Goal: Transaction & Acquisition: Purchase product/service

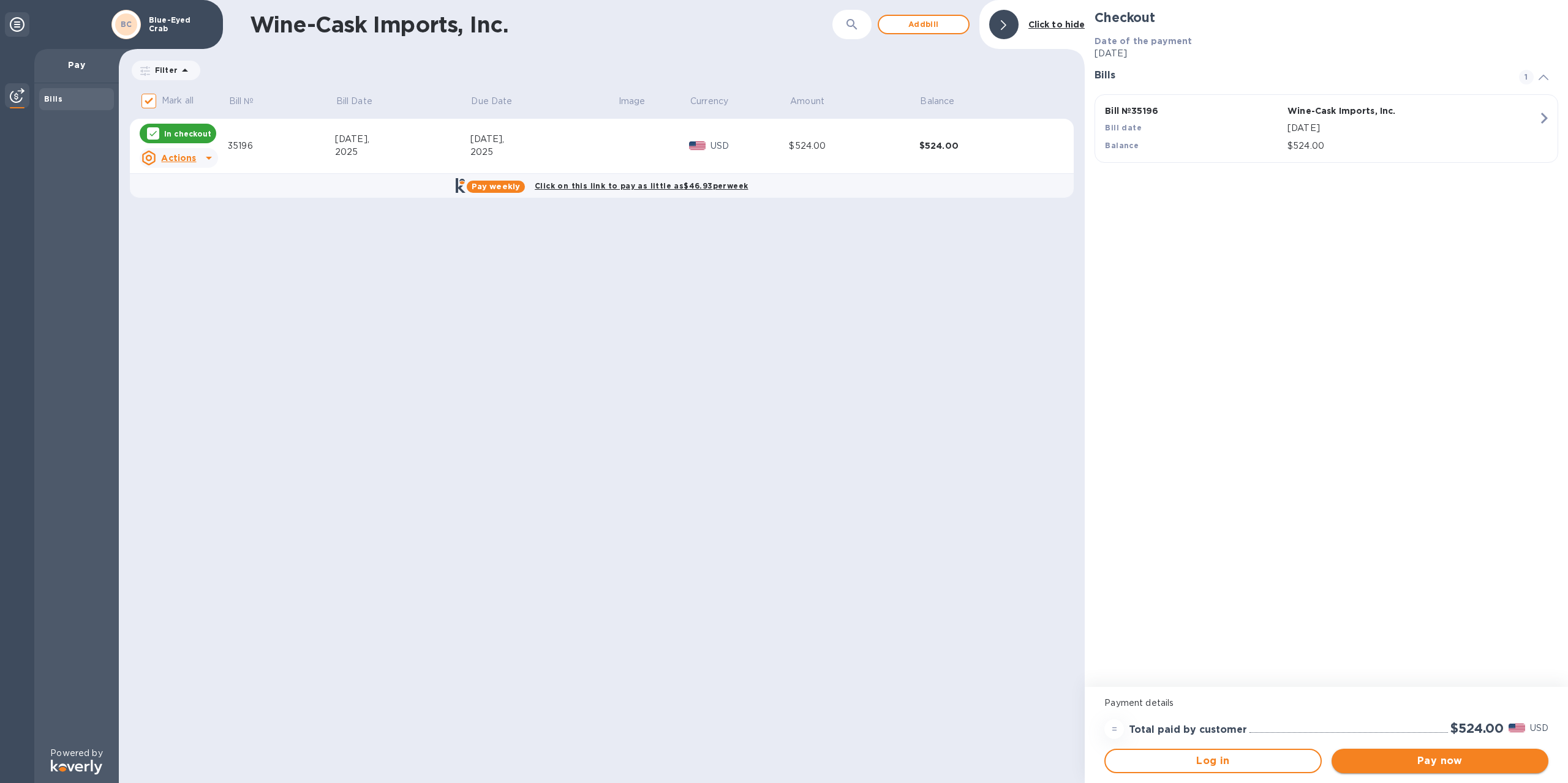
click at [1421, 760] on span "Pay now" at bounding box center [1440, 761] width 198 height 15
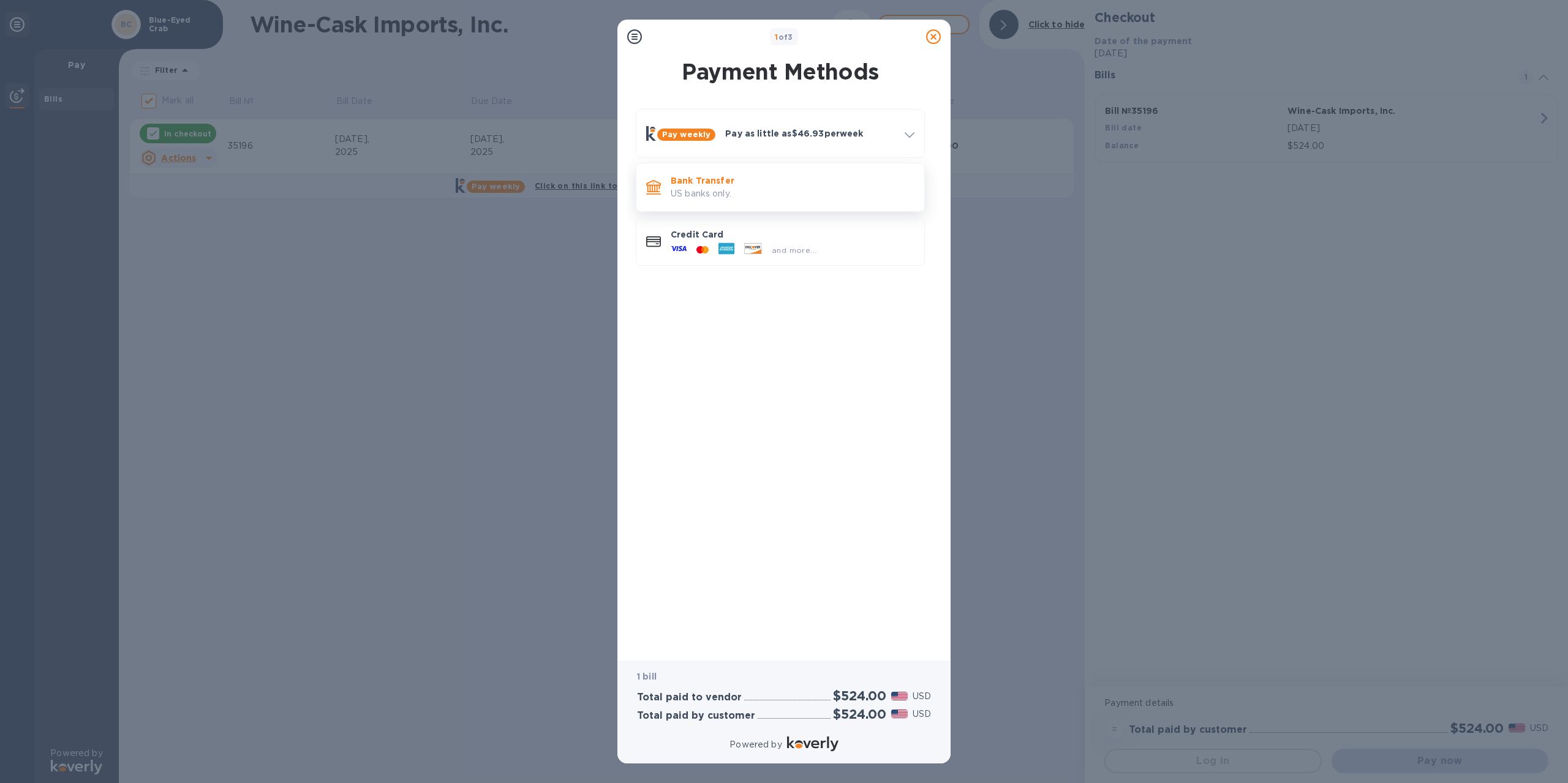
click at [729, 181] on p "Bank Transfer" at bounding box center [792, 181] width 244 height 12
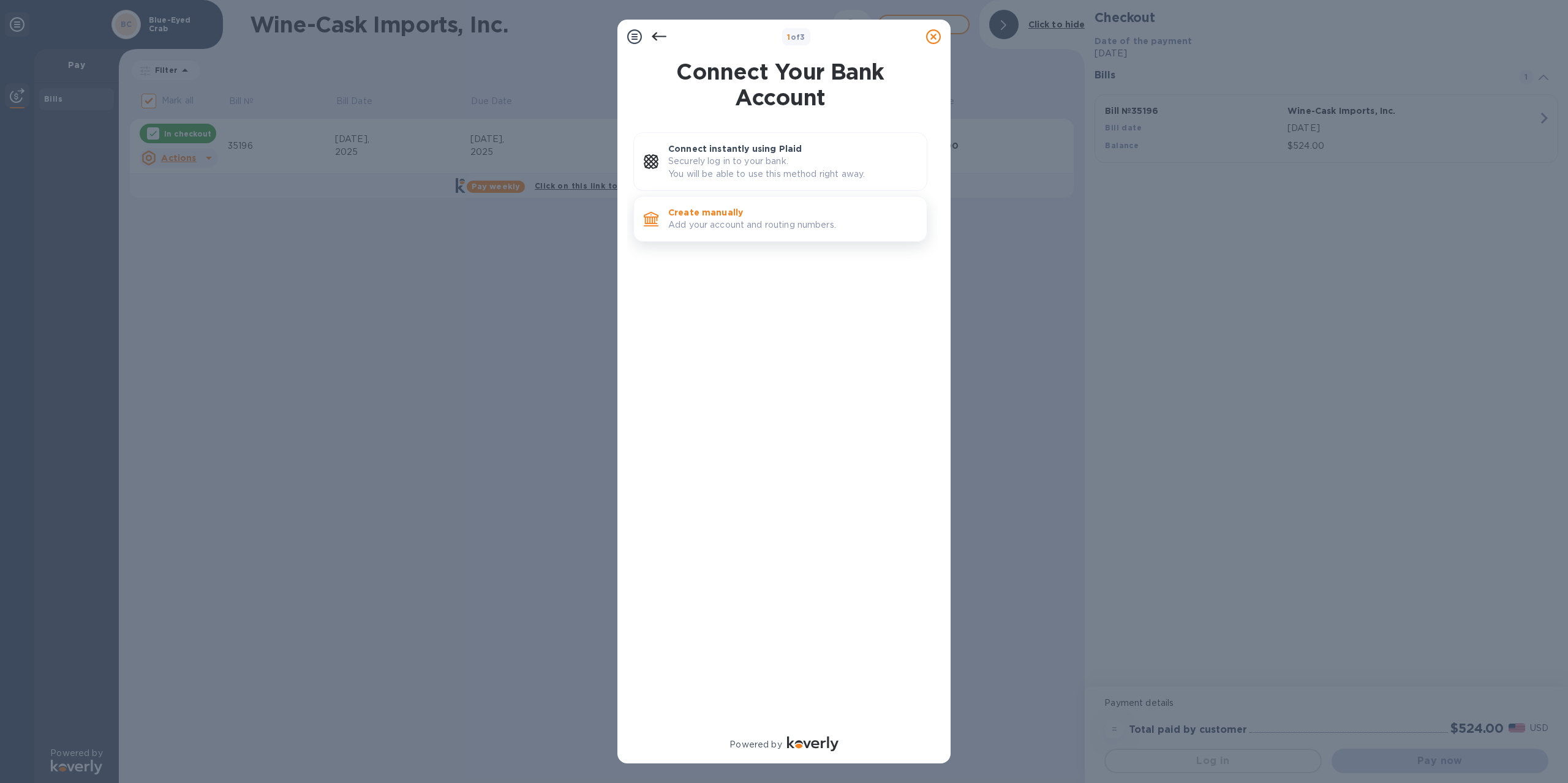
click at [720, 218] on p "Add your account and routing numbers." at bounding box center [793, 224] width 249 height 13
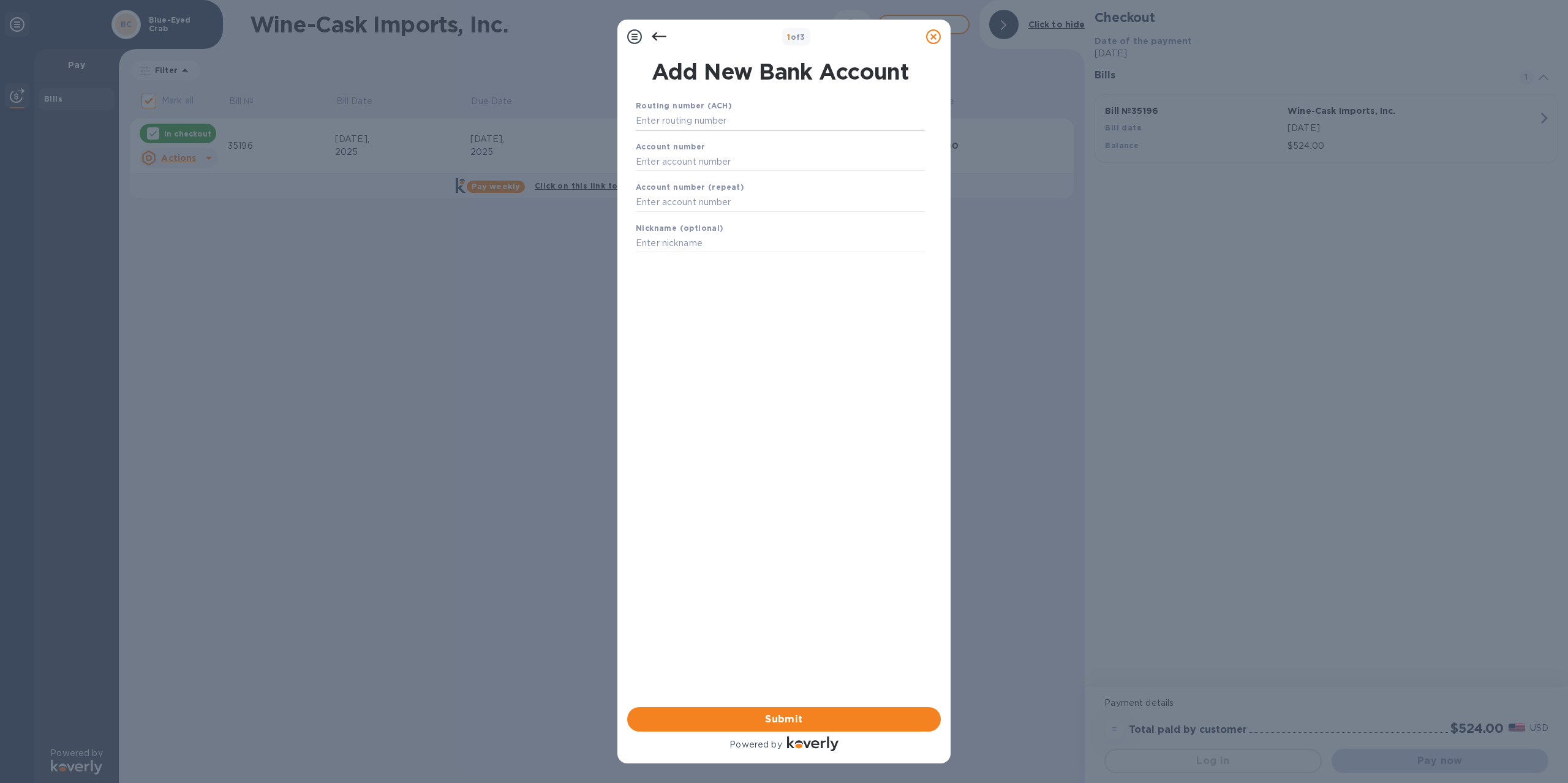
click at [754, 126] on input "text" at bounding box center [780, 121] width 289 height 18
type input "011301798"
click at [727, 178] on input "text" at bounding box center [780, 176] width 289 height 18
type input "0600783013"
click at [713, 209] on input "text" at bounding box center [780, 218] width 289 height 18
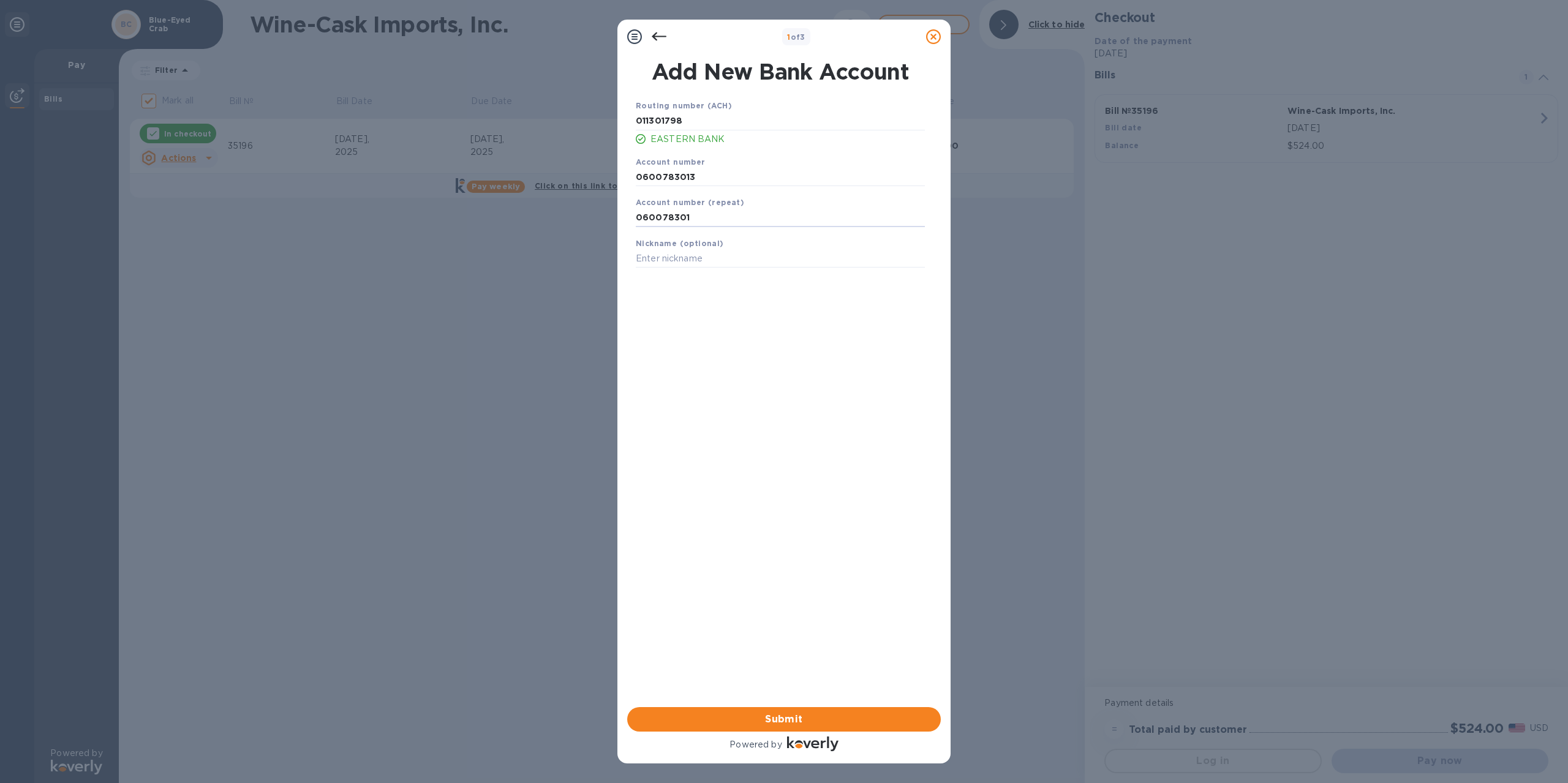
type input "0600783013"
